Goal: Task Accomplishment & Management: Manage account settings

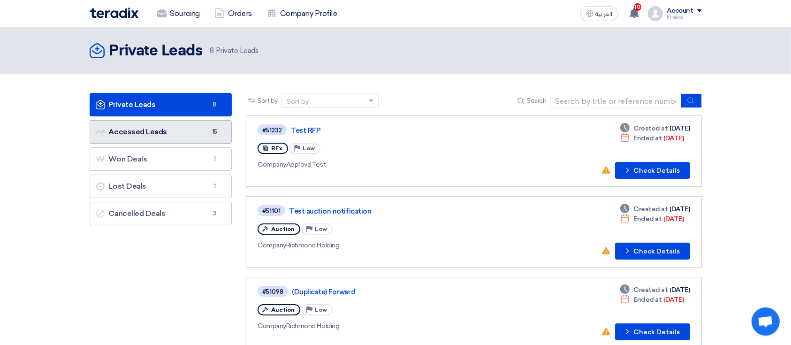
click at [201, 123] on link "Accessed Leads Accessed Leads 15" at bounding box center [161, 131] width 143 height 23
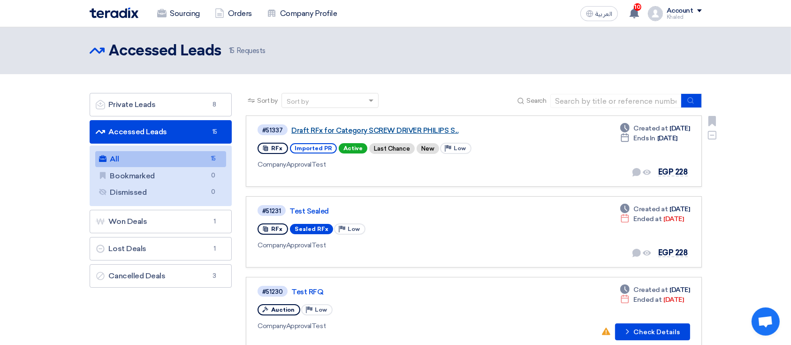
click at [400, 132] on link "Draft RFx for Category SCREW DRIVER PHILIPS S..." at bounding box center [408, 130] width 235 height 8
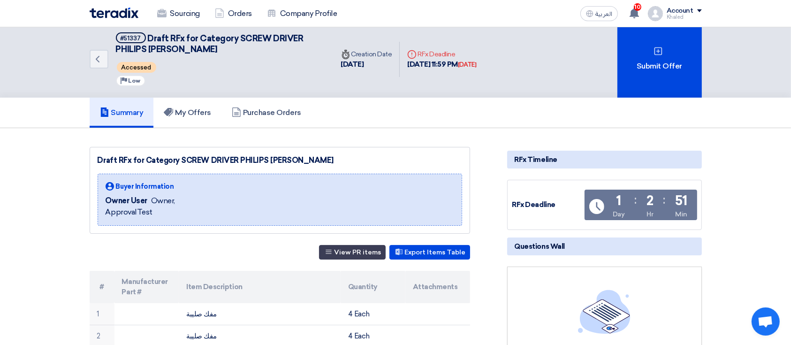
scroll to position [6, 0]
click at [185, 110] on h5 "My Offers" at bounding box center [187, 112] width 47 height 9
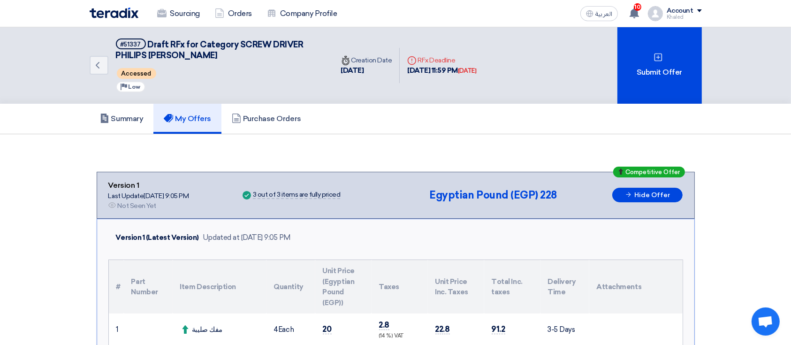
drag, startPoint x: 629, startPoint y: 195, endPoint x: 359, endPoint y: 136, distance: 277.2
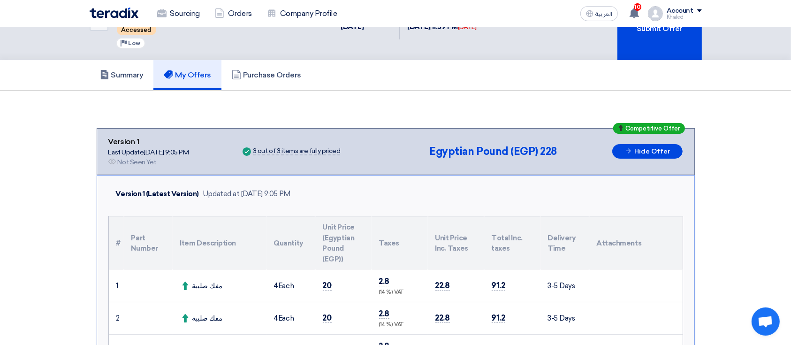
scroll to position [34, 0]
